Goal: Navigation & Orientation: Find specific page/section

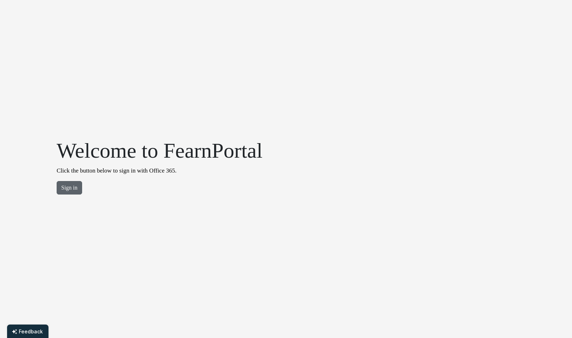
click at [68, 186] on button "Sign in" at bounding box center [70, 187] width 26 height 13
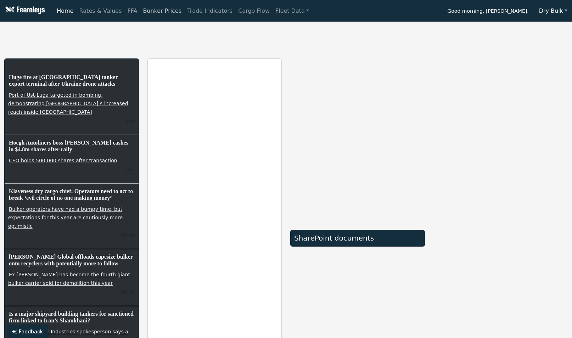
click at [147, 12] on link "Bunker Prices" at bounding box center [162, 11] width 44 height 14
